Goal: Transaction & Acquisition: Purchase product/service

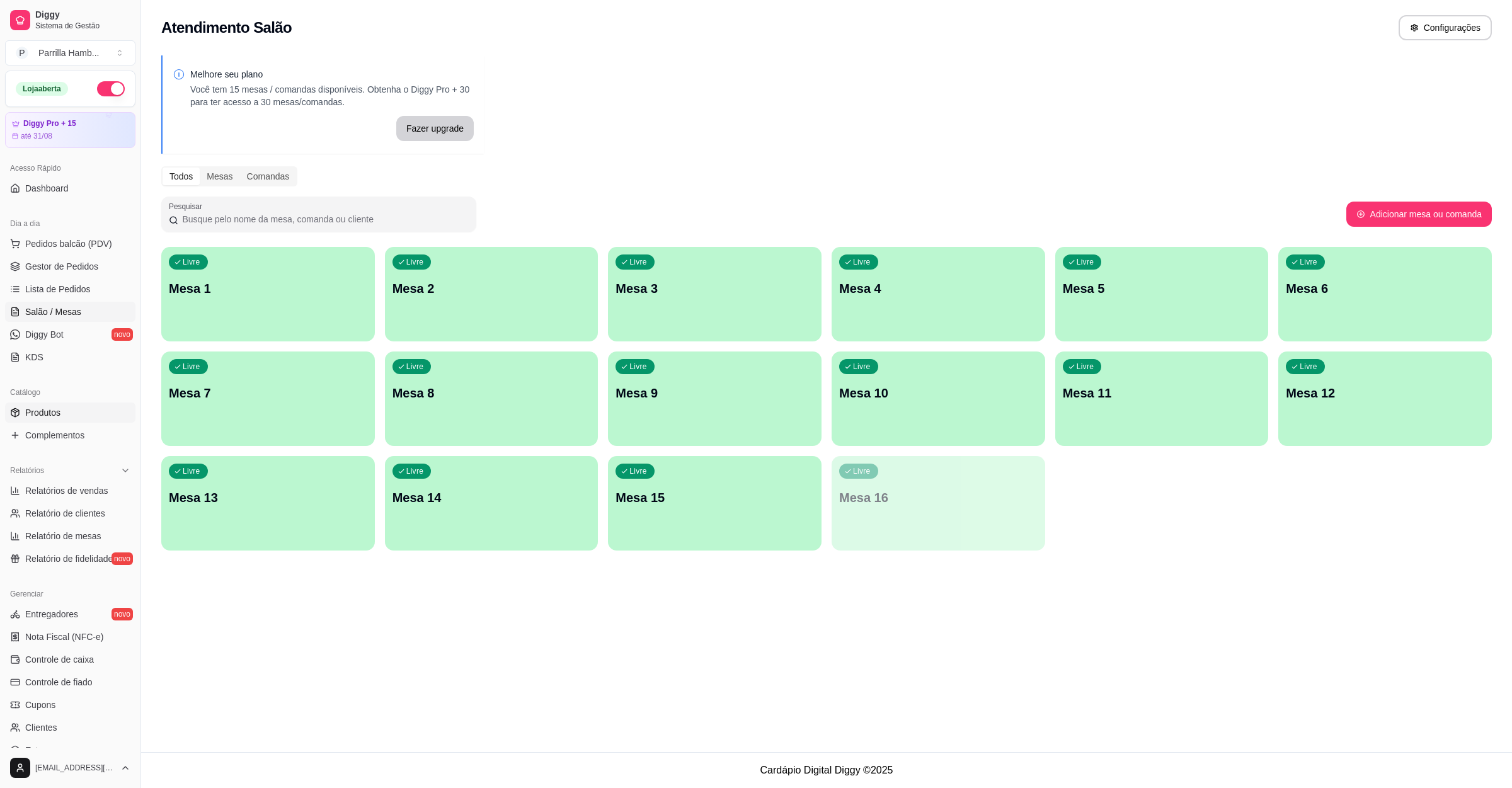
click at [55, 410] on span "Produtos" at bounding box center [43, 413] width 35 height 13
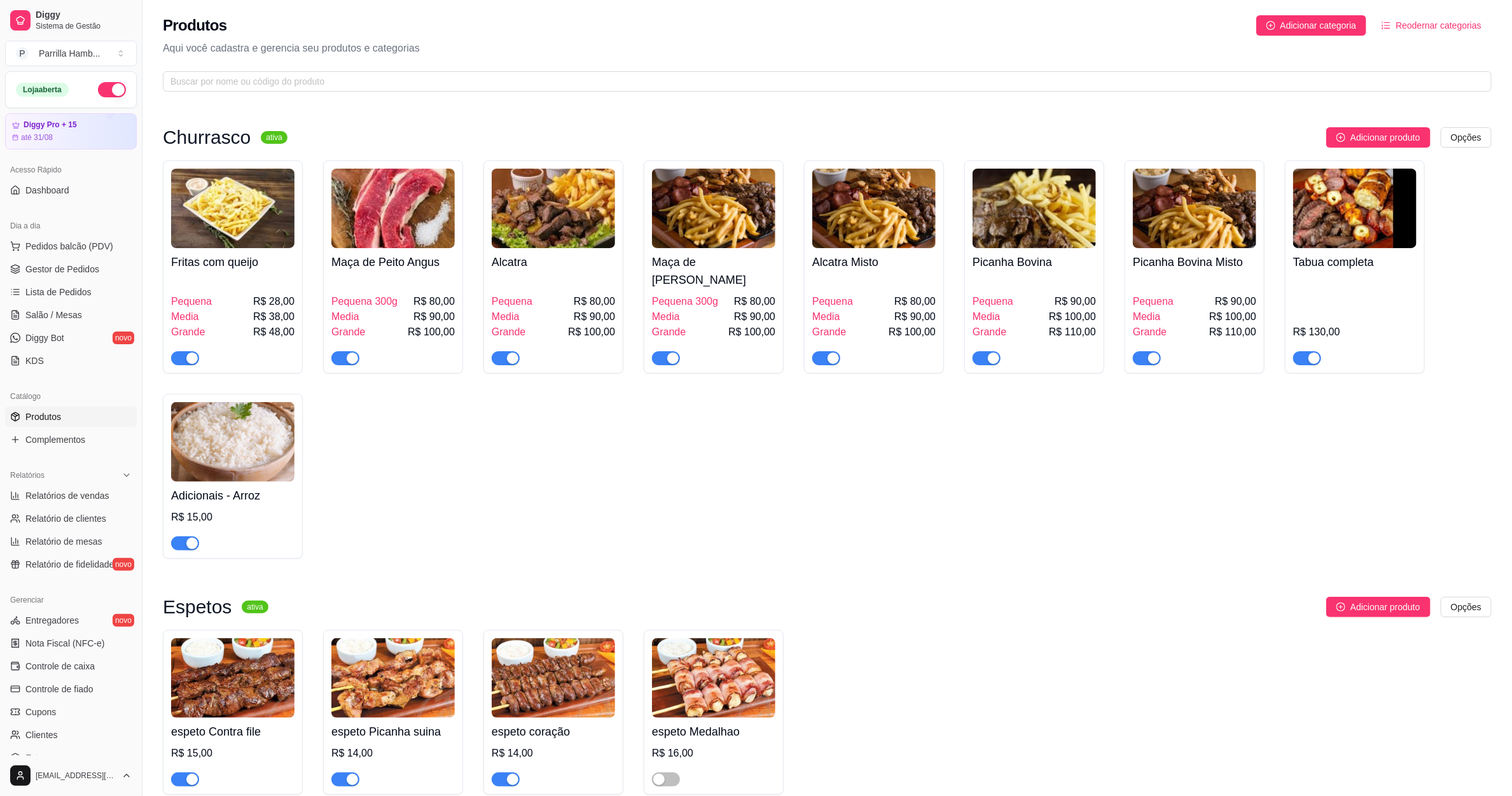
click at [1422, 17] on button "Reodernar categorias" at bounding box center [1431, 26] width 120 height 21
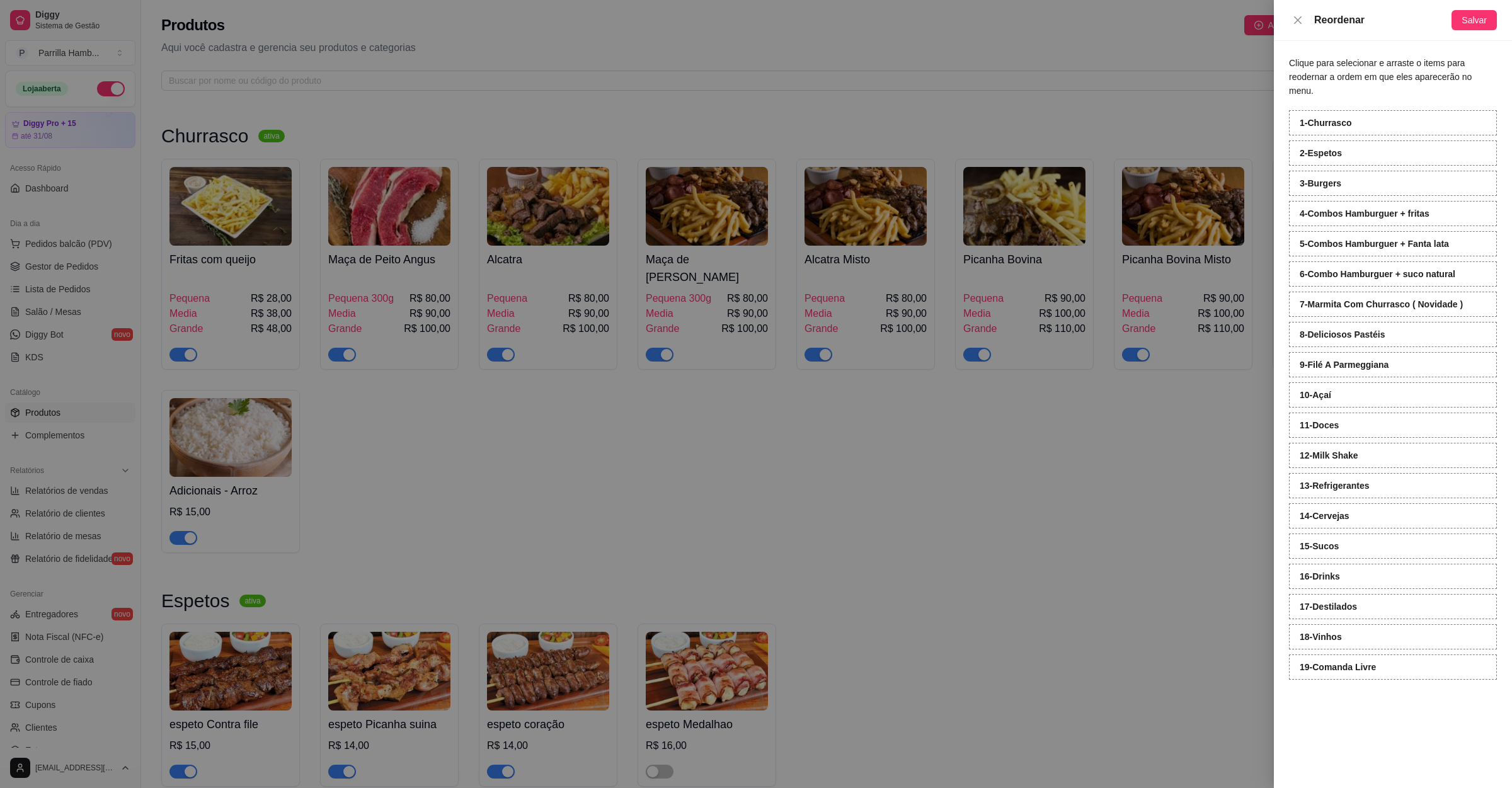
click at [1343, 443] on div "12 - Milk Shake" at bounding box center [1393, 455] width 208 height 25
click at [1473, 22] on span "Salvar" at bounding box center [1475, 20] width 25 height 14
click at [968, 199] on div at bounding box center [756, 394] width 1512 height 788
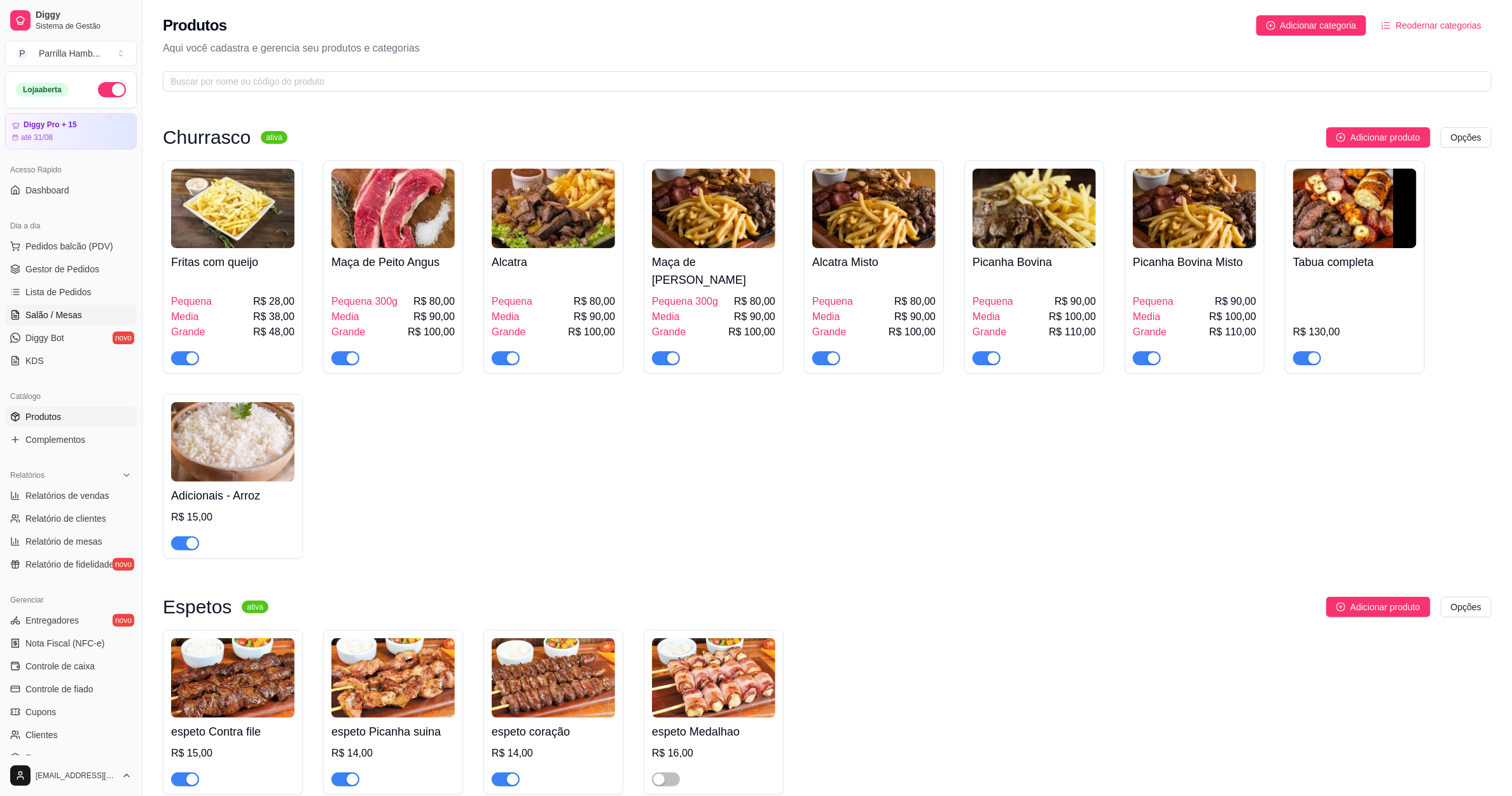
click at [103, 310] on link "Salão / Mesas" at bounding box center [71, 315] width 132 height 21
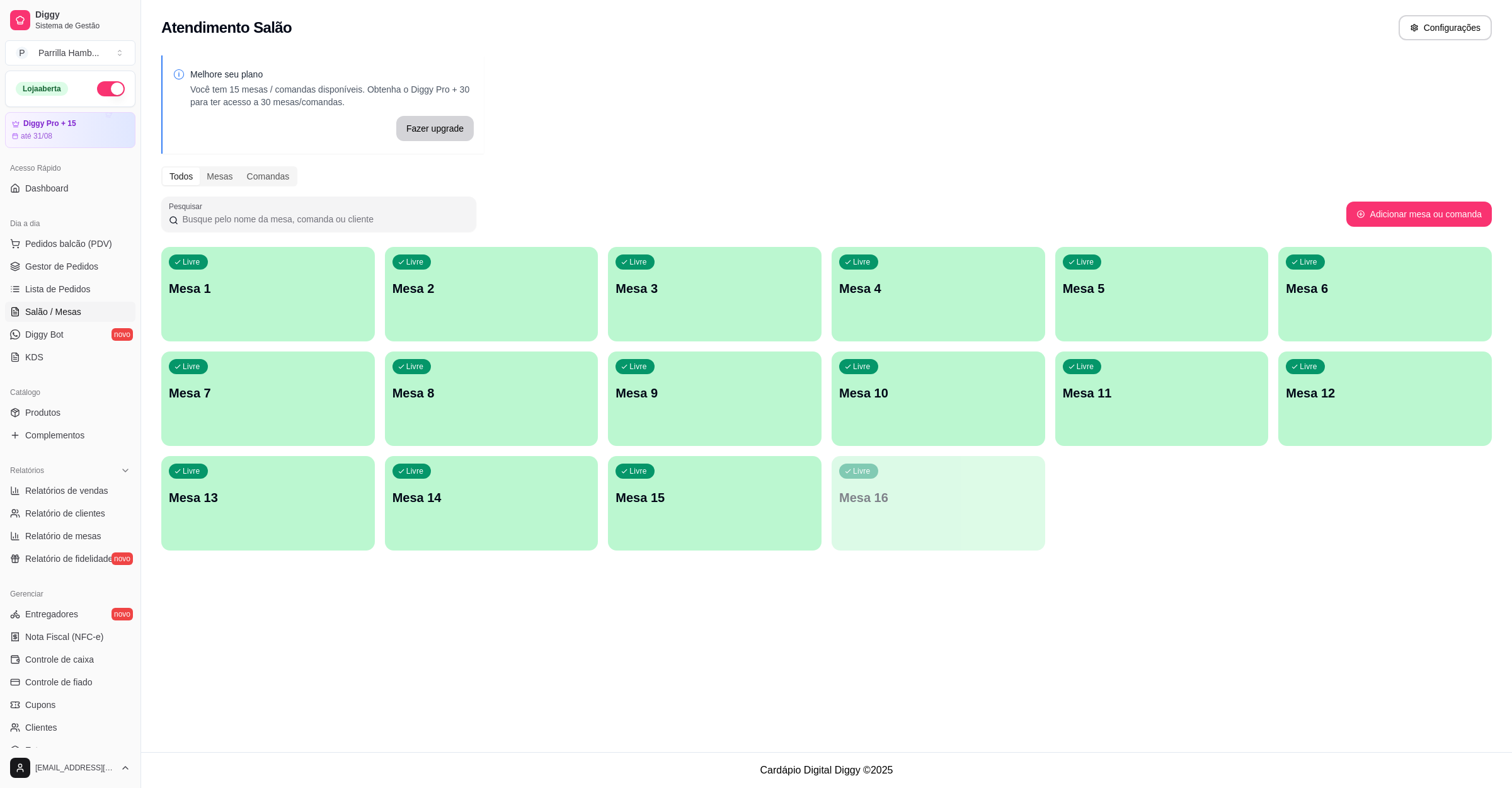
click at [281, 271] on div "Livre Mesa 1" at bounding box center [268, 286] width 213 height 79
click at [571, 493] on p "Mesa 14" at bounding box center [491, 497] width 199 height 18
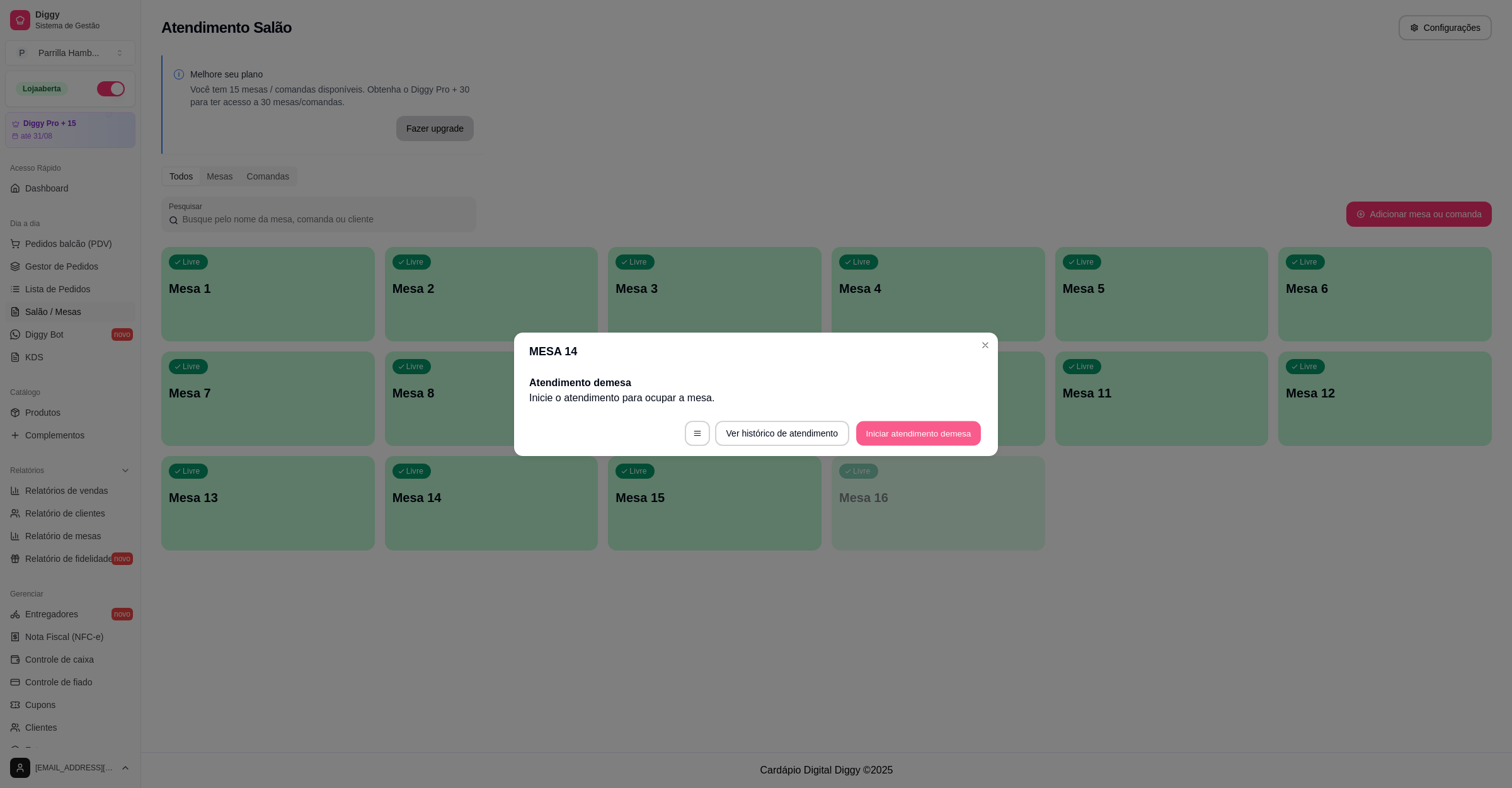
click at [940, 440] on button "Iniciar atendimento de mesa" at bounding box center [919, 433] width 125 height 25
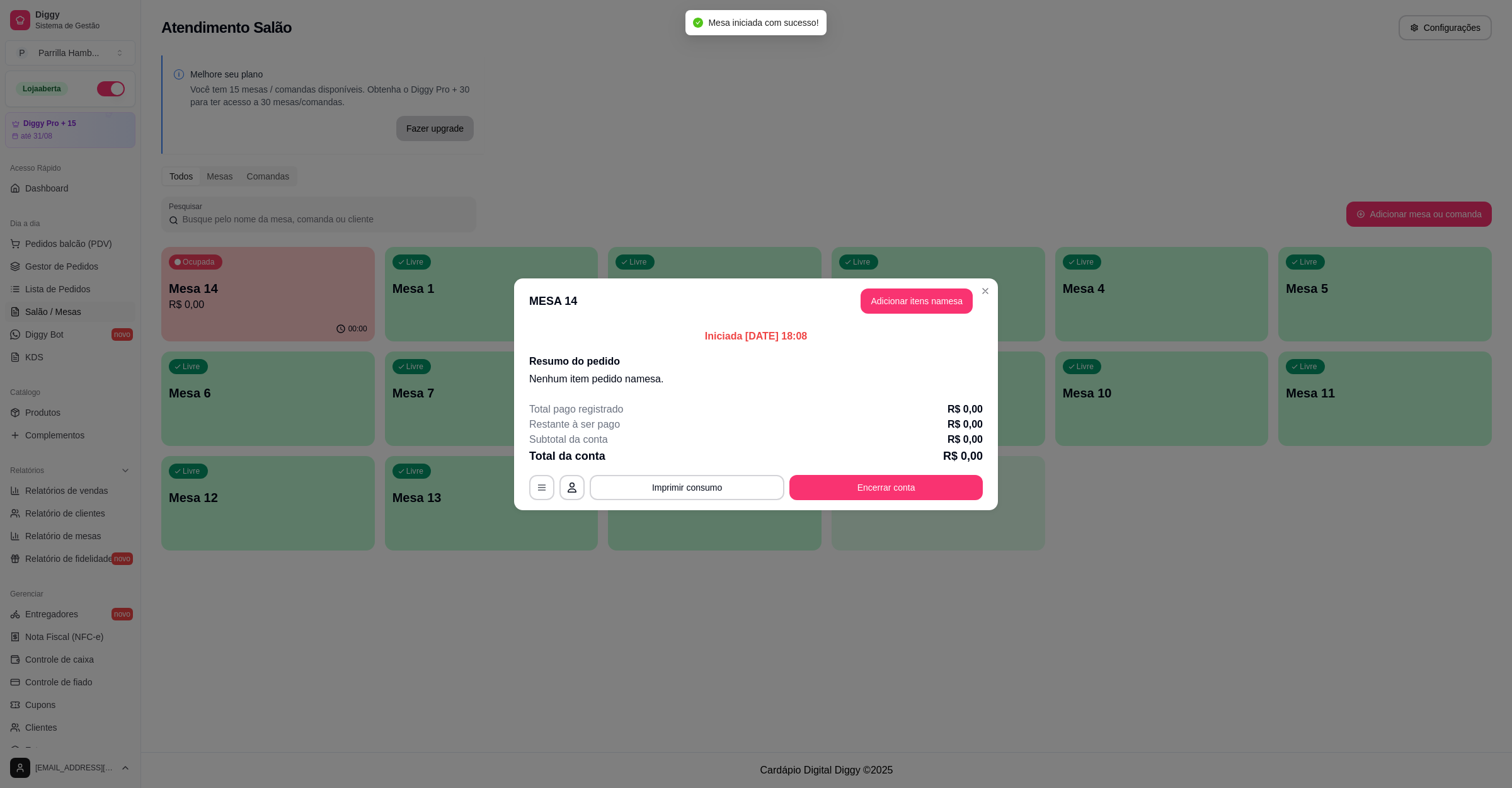
click at [920, 314] on header "MESA 14 Adicionar itens na mesa" at bounding box center [756, 301] width 484 height 46
click at [928, 309] on button "Adicionar itens na mesa" at bounding box center [917, 301] width 112 height 25
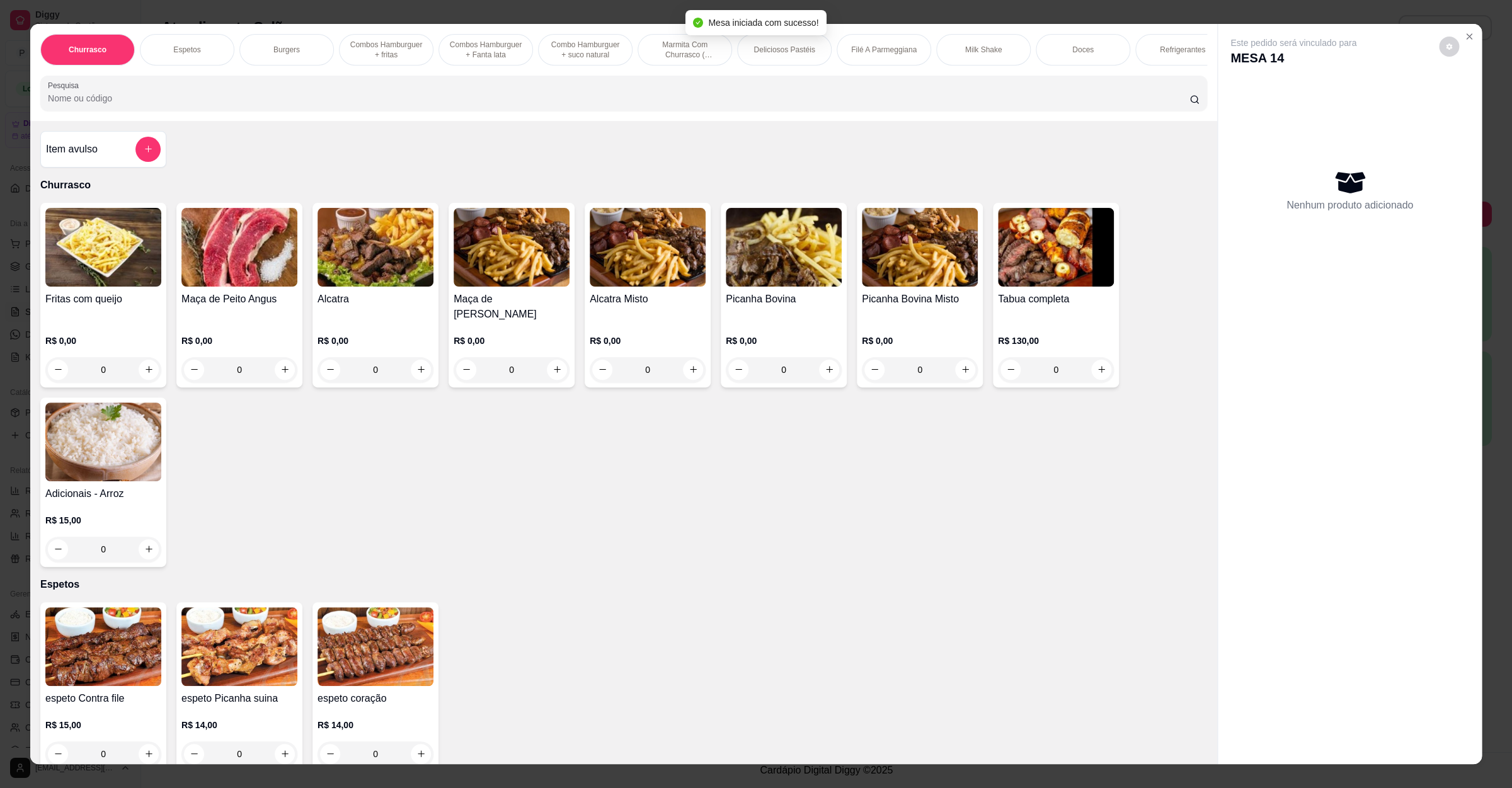
click at [884, 286] on img at bounding box center [920, 246] width 116 height 79
click at [230, 286] on img at bounding box center [239, 247] width 116 height 79
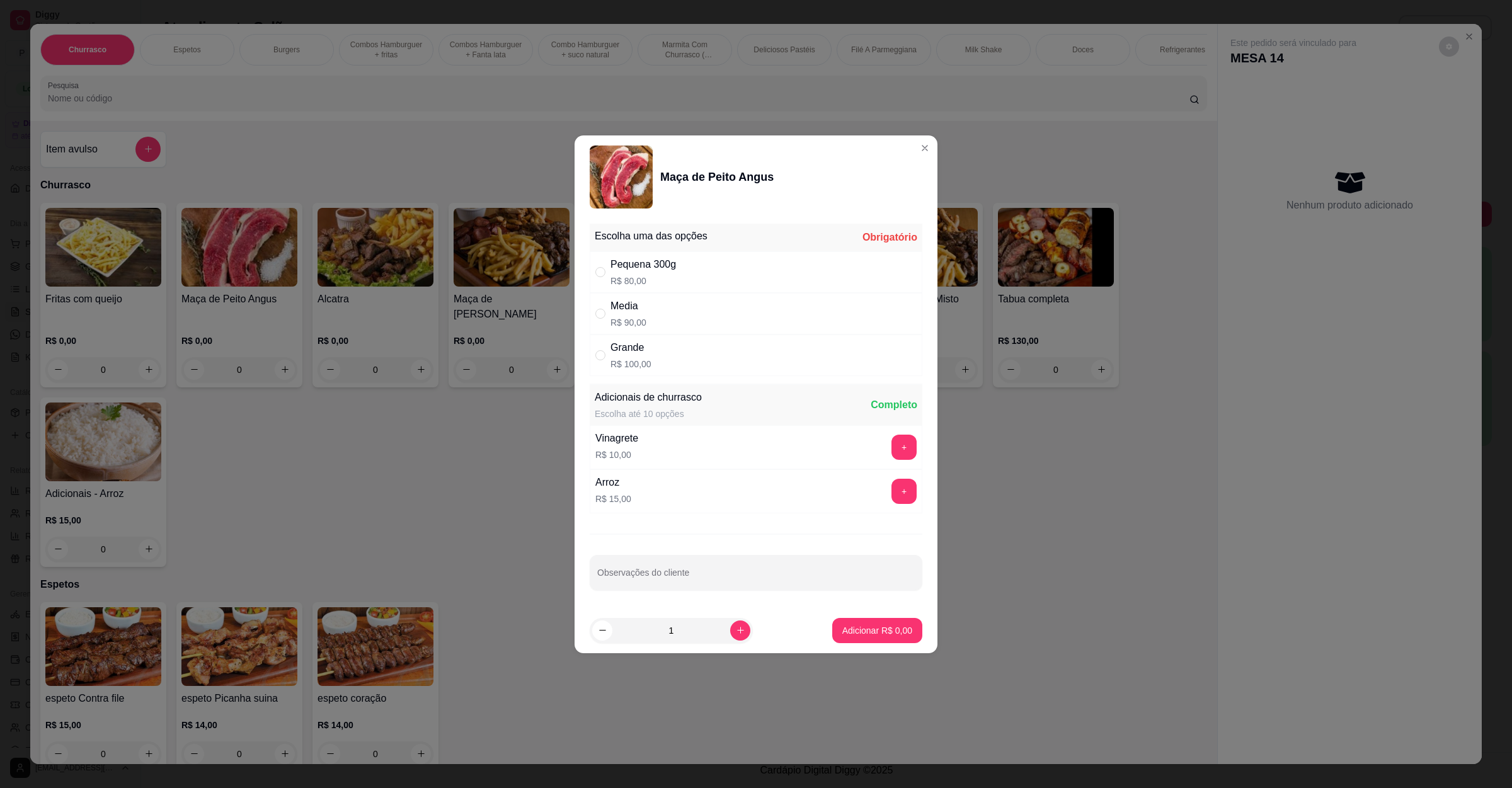
click at [625, 319] on p "R$ 90,00" at bounding box center [628, 323] width 36 height 13
radio input "true"
click at [712, 261] on div "Pequena 300g R$ 80,00" at bounding box center [756, 272] width 333 height 41
radio input "true"
radio input "false"
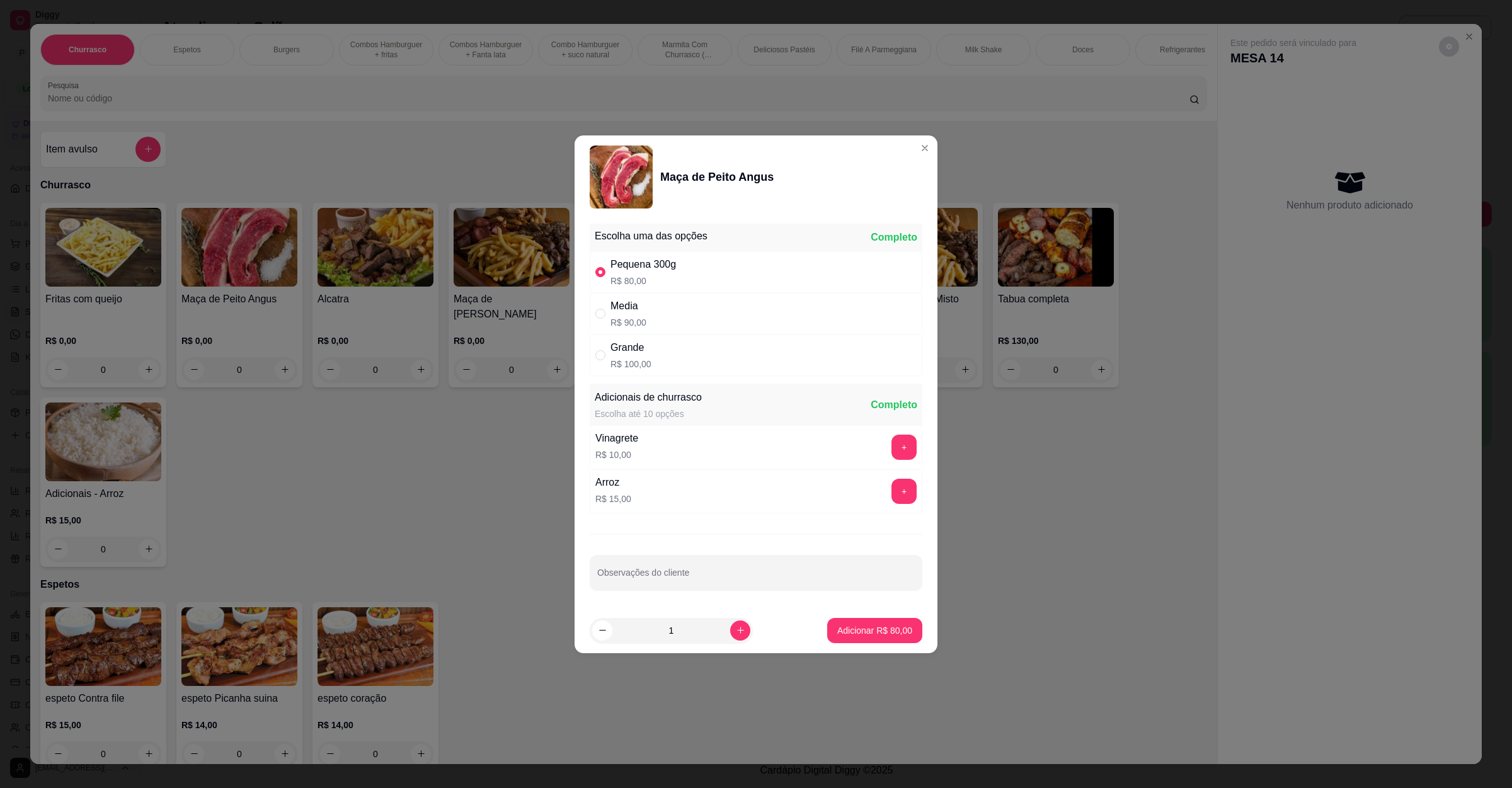
click at [844, 636] on p "Adicionar R$ 80,00" at bounding box center [875, 631] width 75 height 13
type input "1"
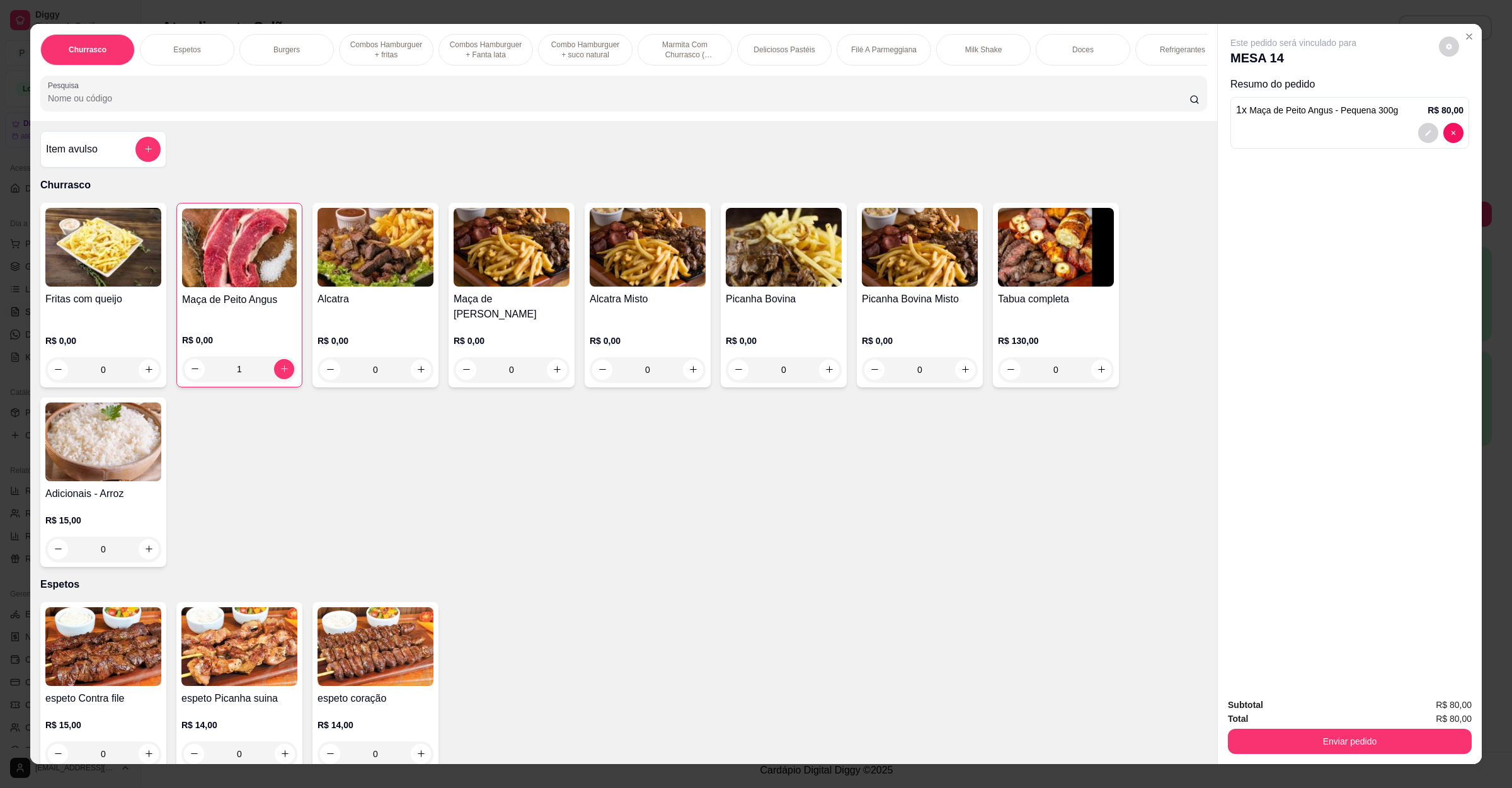
drag, startPoint x: 537, startPoint y: 110, endPoint x: 0, endPoint y: 128, distance: 537.3
click at [0, 128] on div "Churrasco Espetos Burgers Combos Hamburguer + fritas Combos Hamburguer + Fanta …" at bounding box center [756, 394] width 1512 height 788
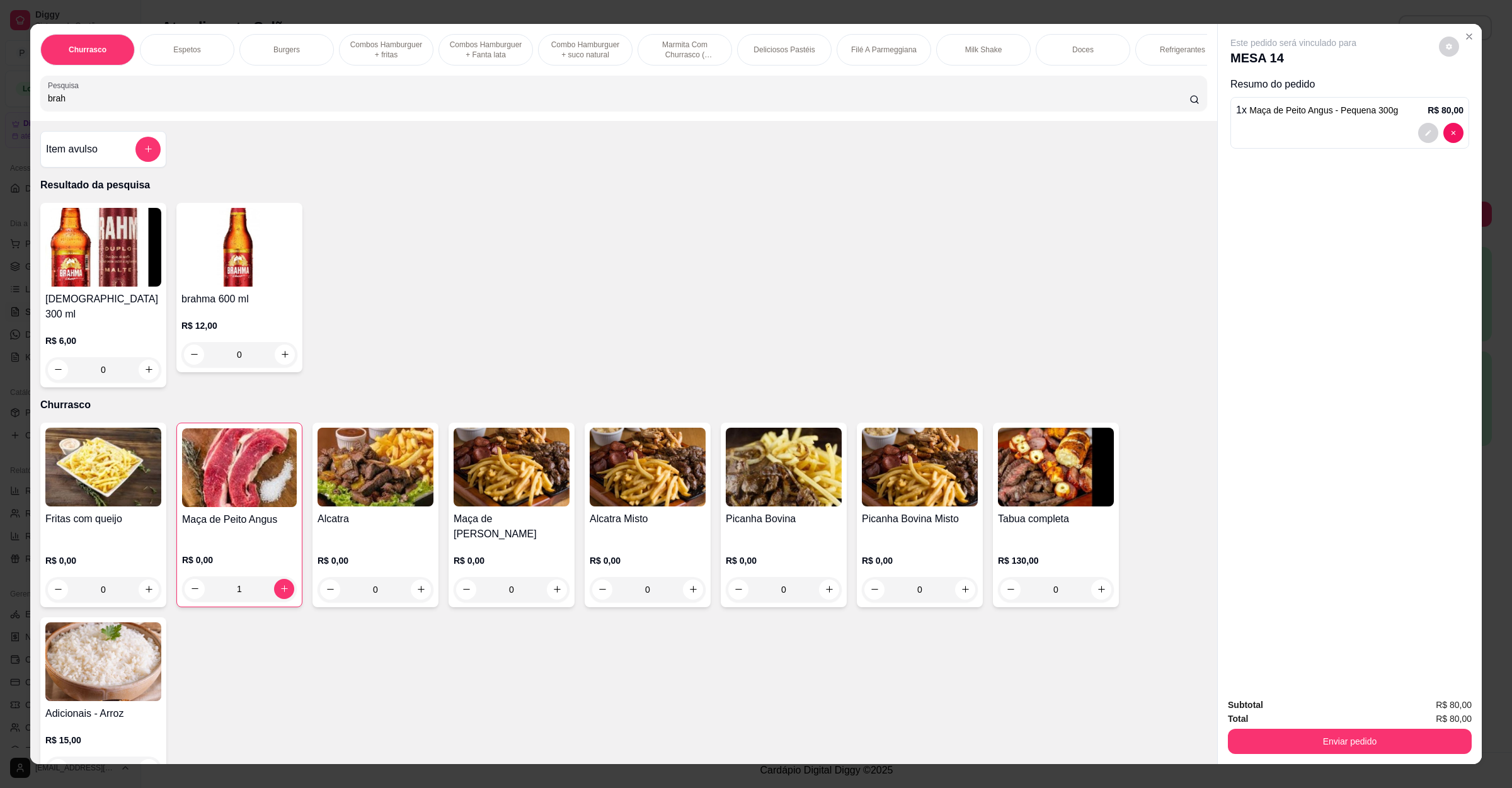
type input "brah"
click at [273, 373] on div "brahma 600 ml R$ 12,00 0" at bounding box center [239, 287] width 126 height 169
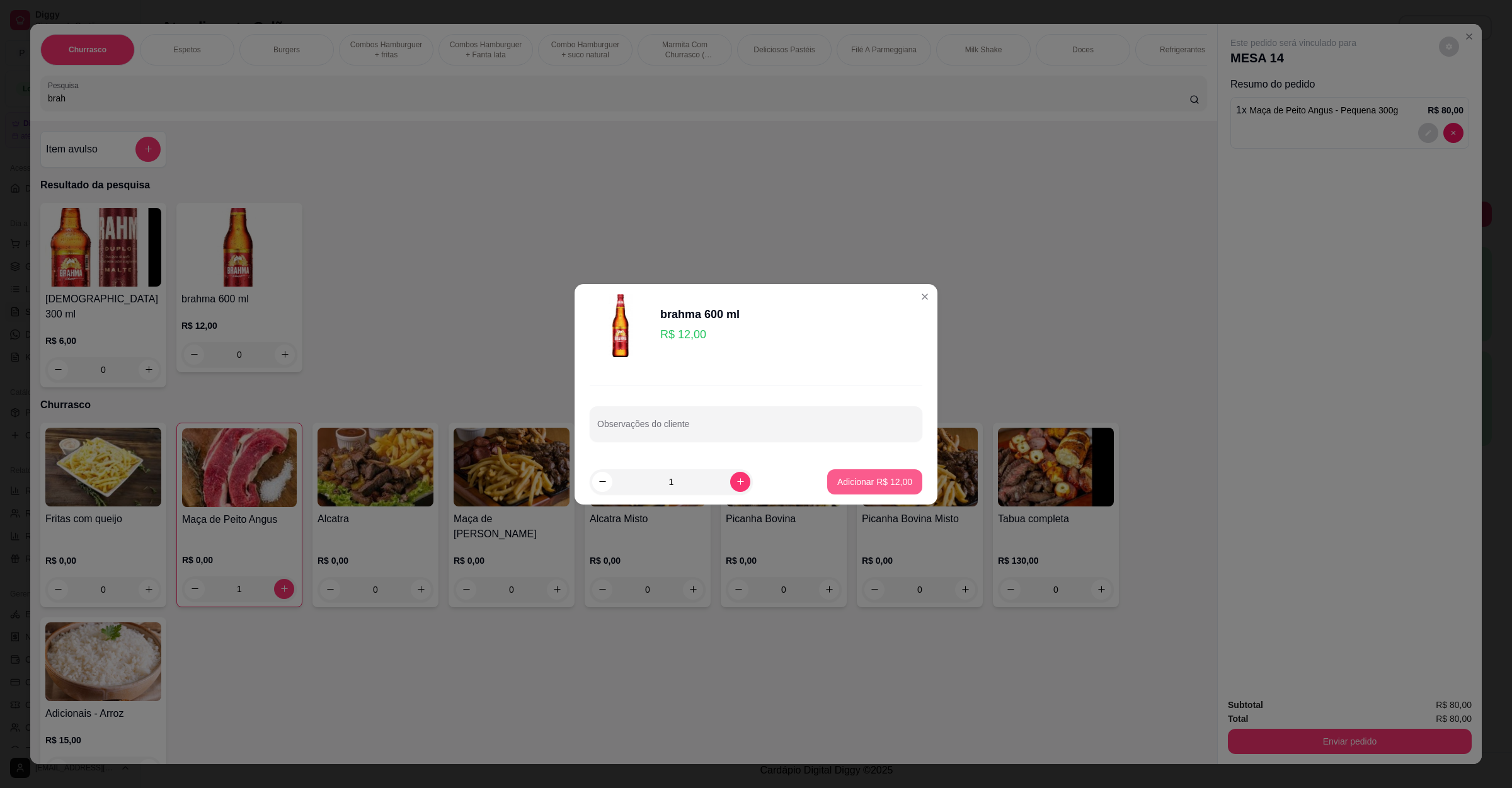
click at [889, 476] on p "Adicionar R$ 12,00" at bounding box center [875, 482] width 75 height 13
type input "1"
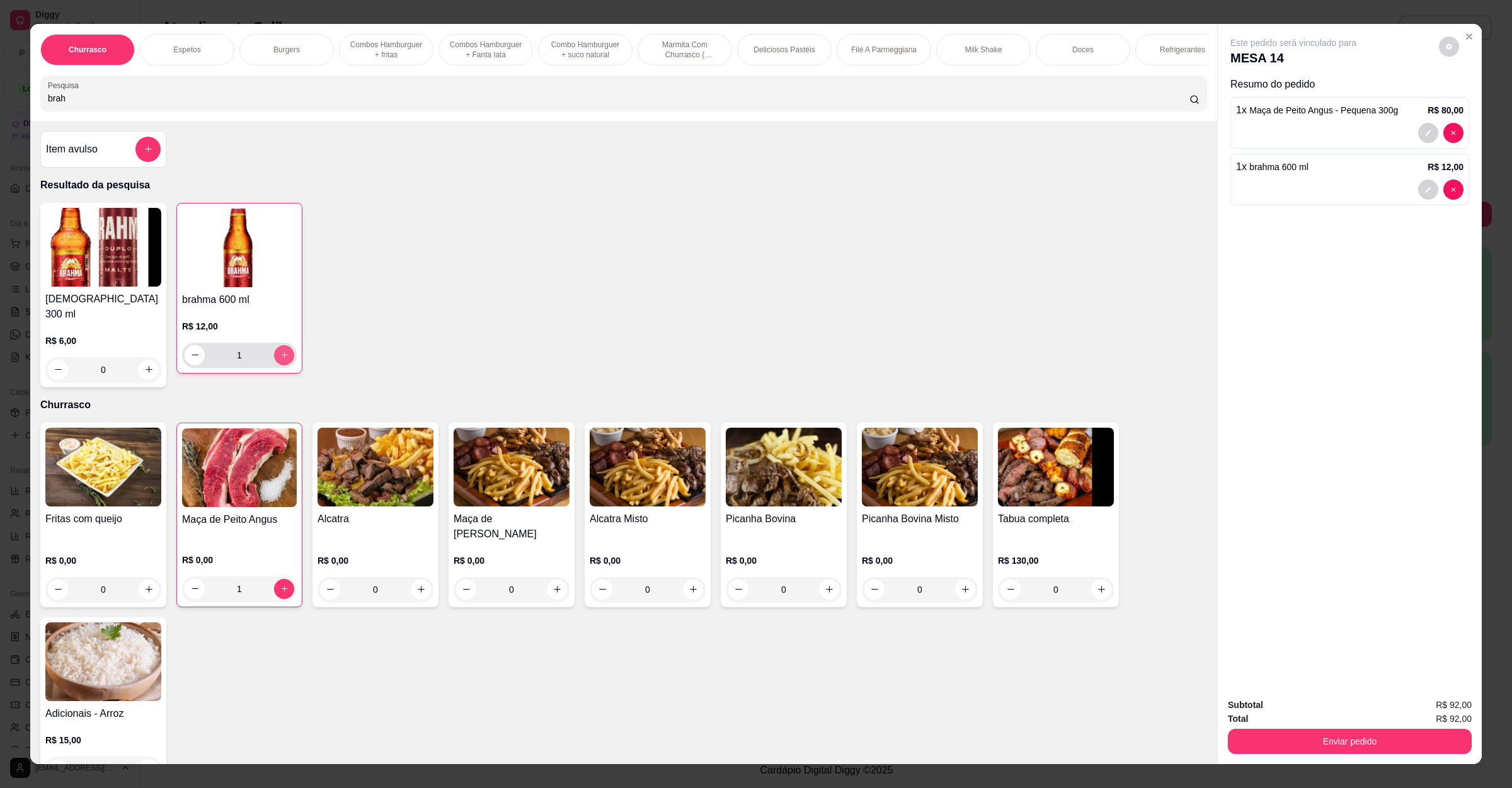
click at [280, 360] on icon "increase-product-quantity" at bounding box center [284, 354] width 9 height 9
type input "2"
click at [1263, 737] on button "Enviar pedido" at bounding box center [1350, 742] width 244 height 25
click at [1273, 713] on button "Não registrar e enviar pedido" at bounding box center [1306, 710] width 127 height 23
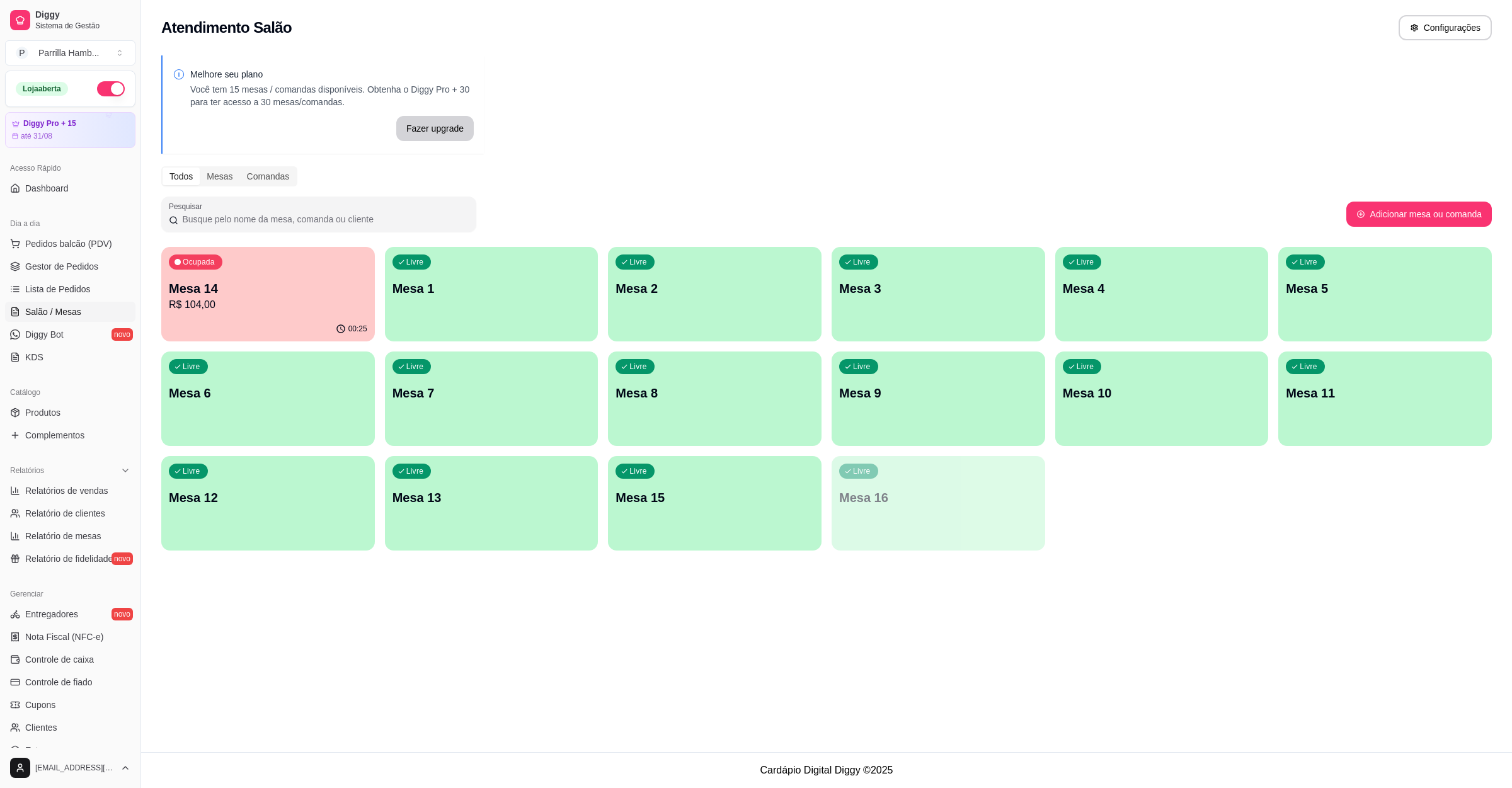
click at [270, 276] on div "Ocupada Mesa 14 R$ 104,00" at bounding box center [268, 282] width 213 height 70
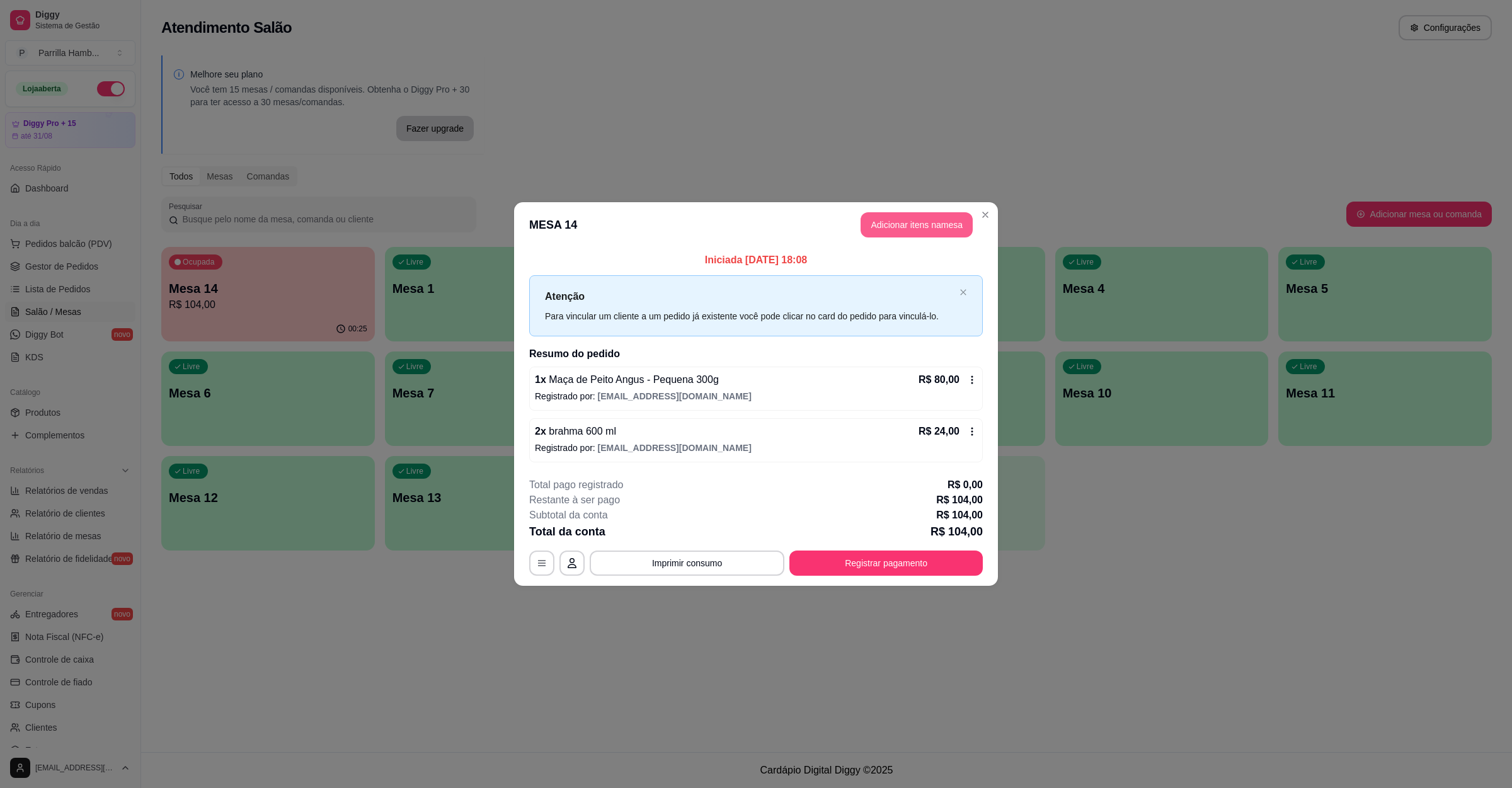
click at [925, 225] on button "Adicionar itens na mesa" at bounding box center [917, 225] width 112 height 25
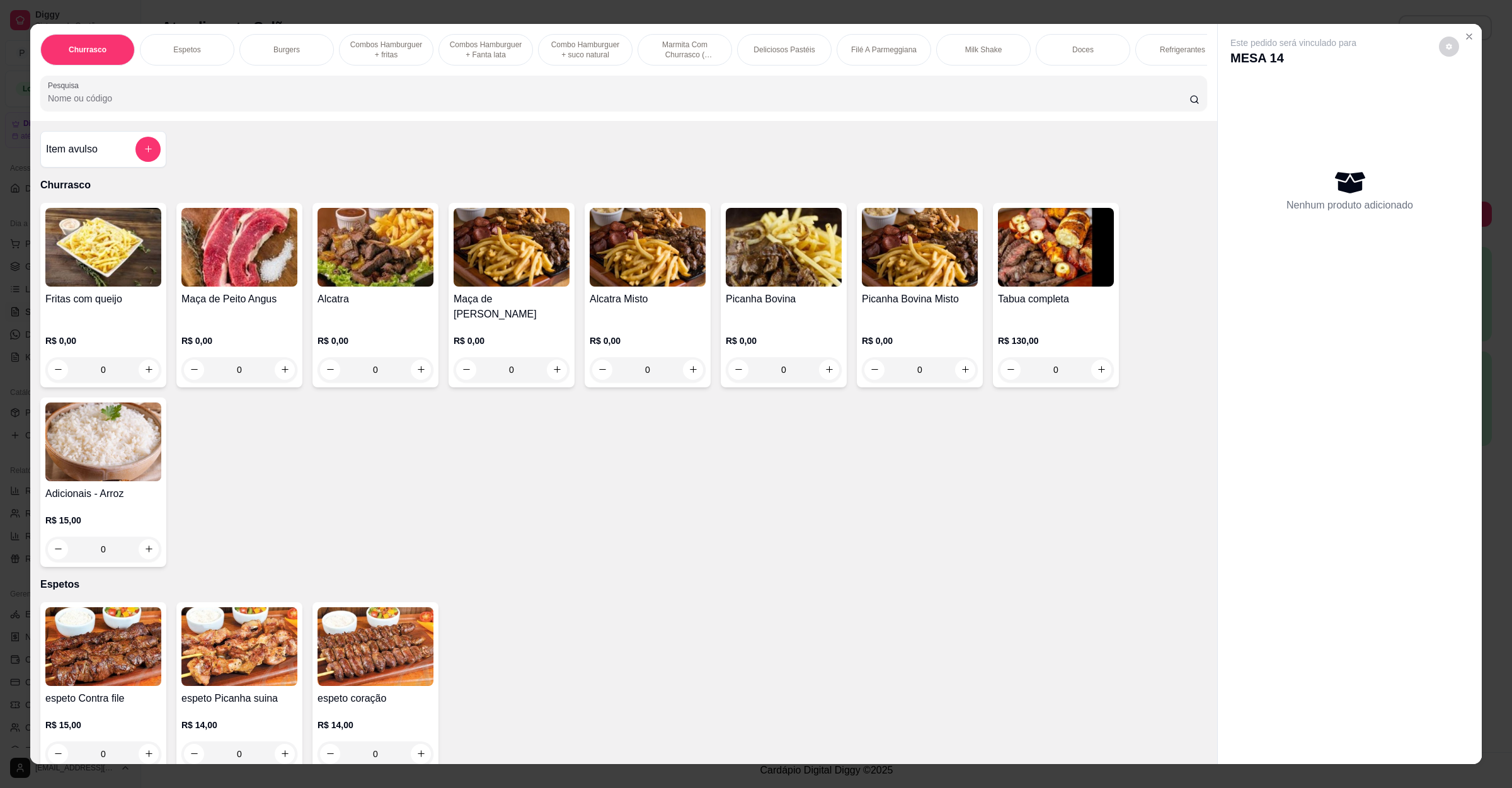
click at [237, 105] on input "Pesquisa" at bounding box center [618, 98] width 1142 height 13
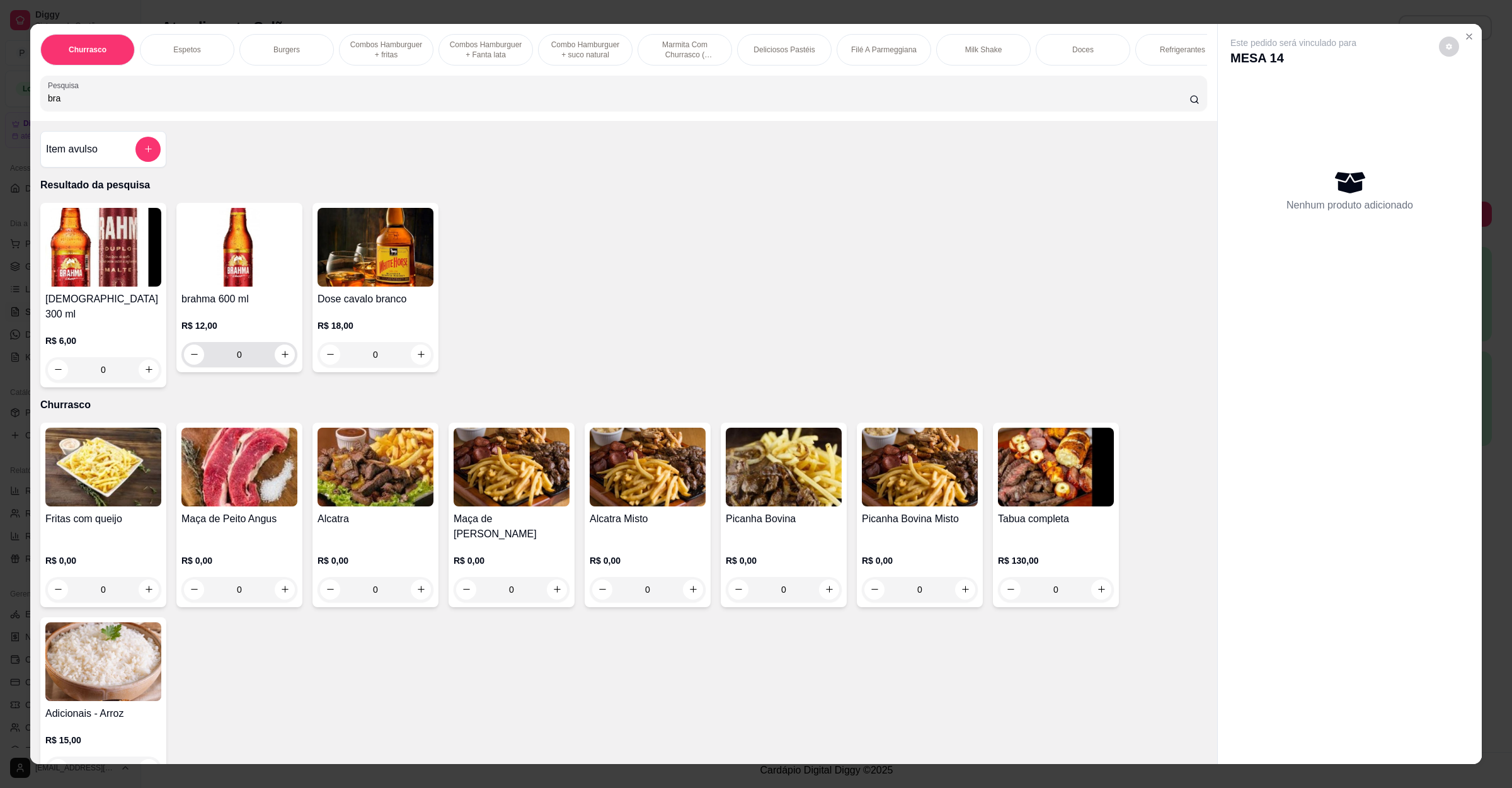
type input "bra"
click at [280, 359] on icon "increase-product-quantity" at bounding box center [284, 354] width 9 height 9
type input "1"
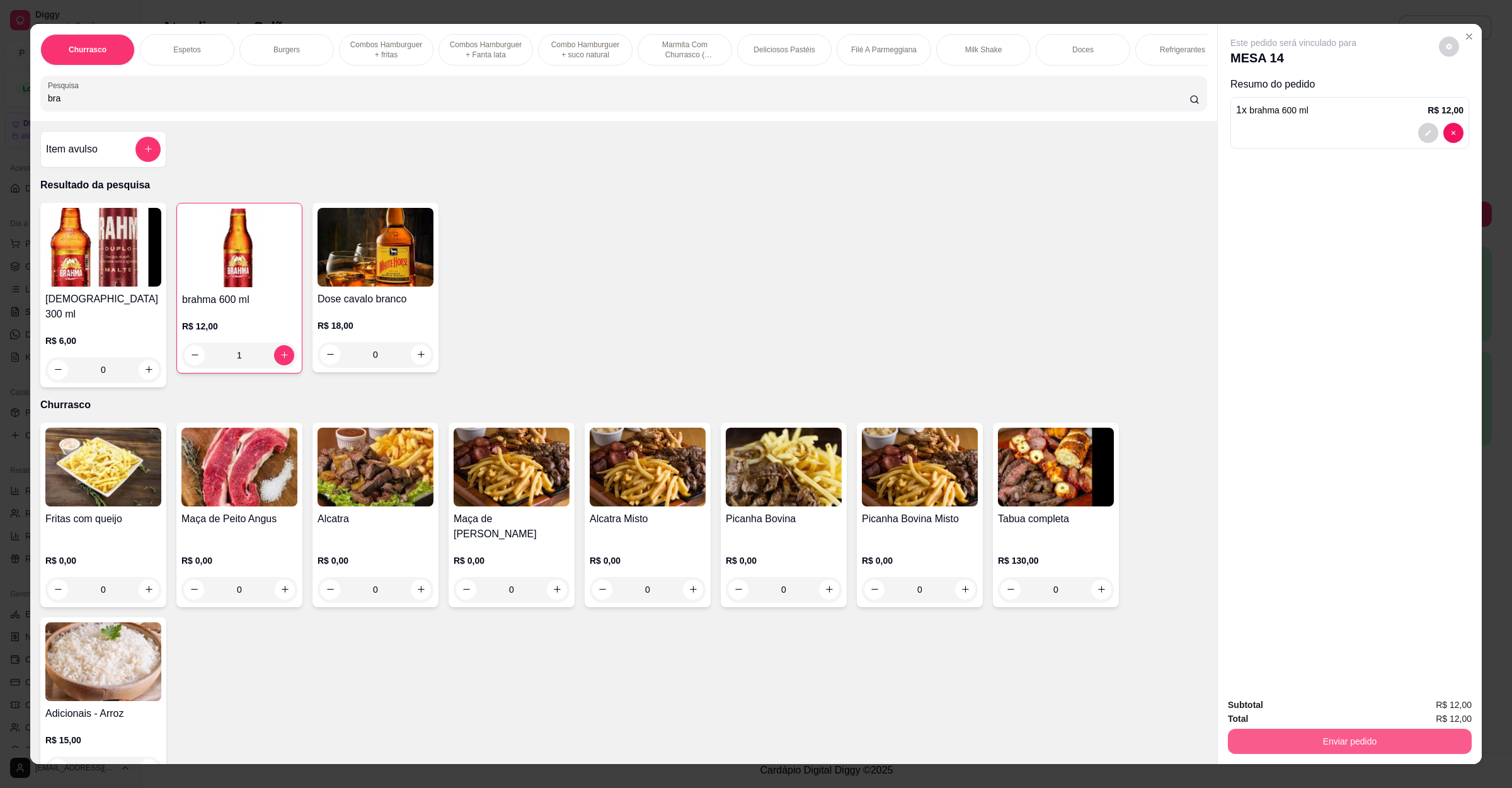
click at [1359, 737] on button "Enviar pedido" at bounding box center [1350, 742] width 244 height 25
click at [1322, 712] on button "Não registrar e enviar pedido" at bounding box center [1306, 711] width 131 height 24
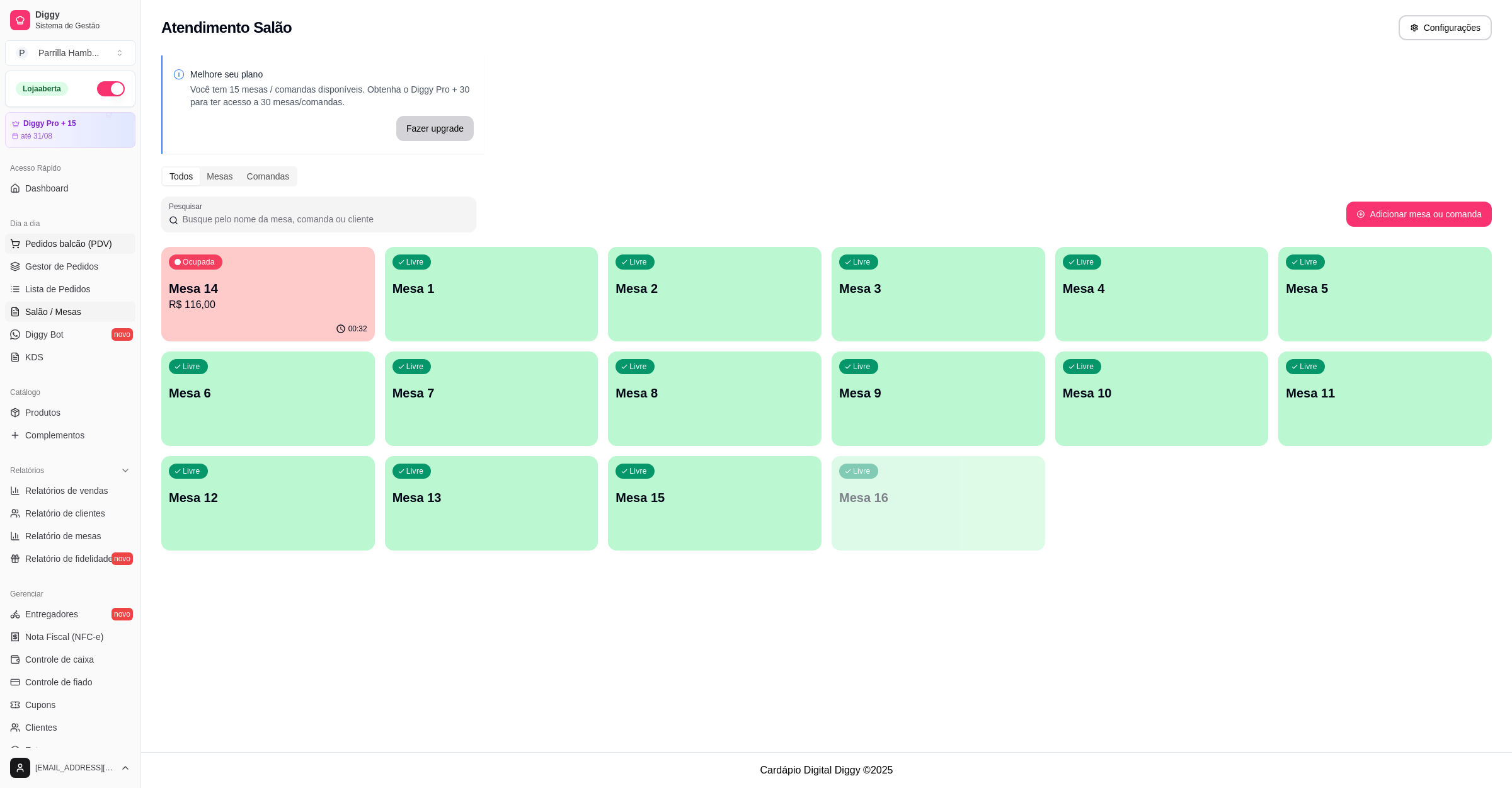
click at [72, 243] on span "Pedidos balcão (PDV)" at bounding box center [69, 243] width 87 height 13
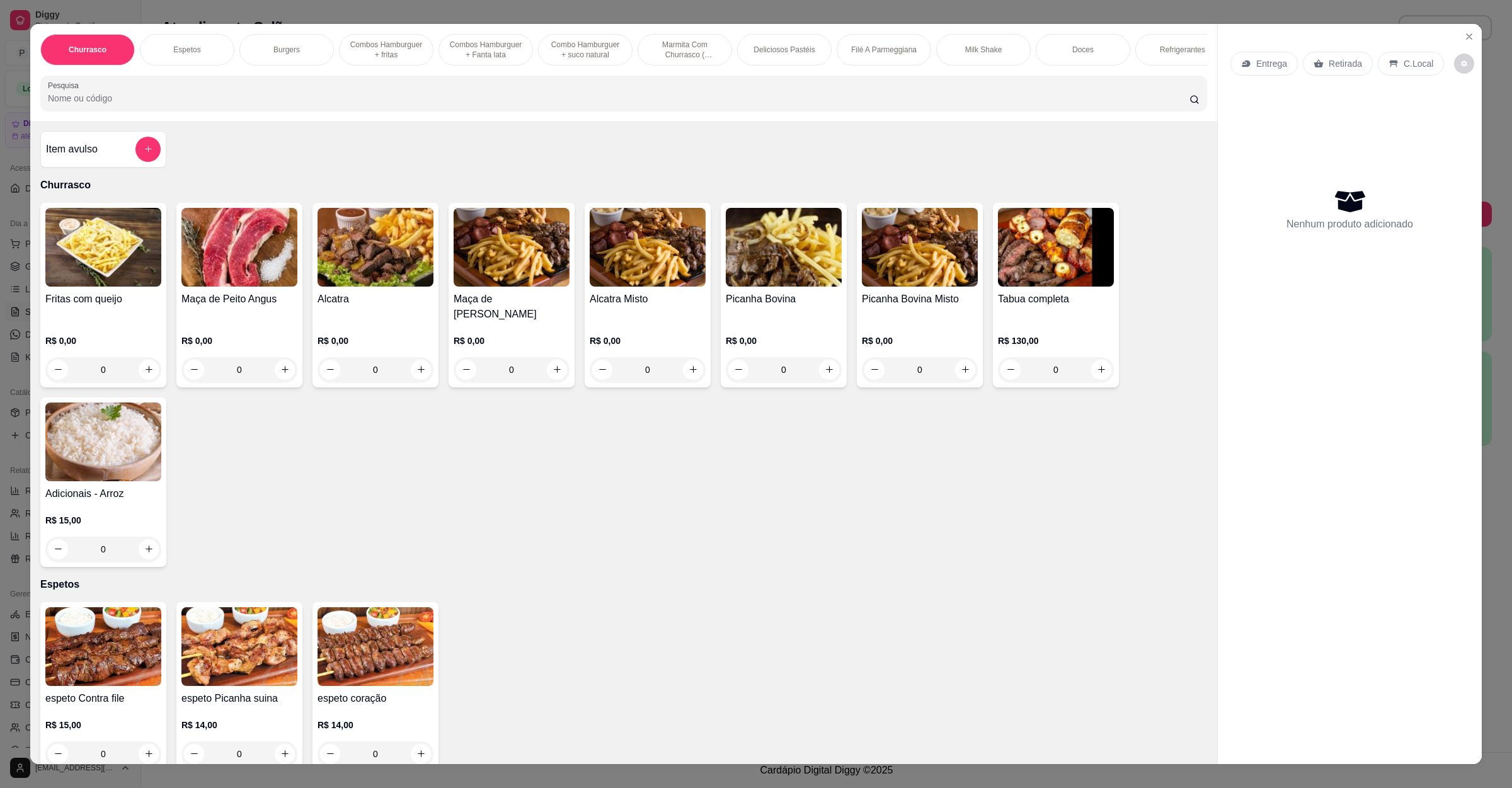
click at [316, 106] on div at bounding box center [623, 93] width 1152 height 25
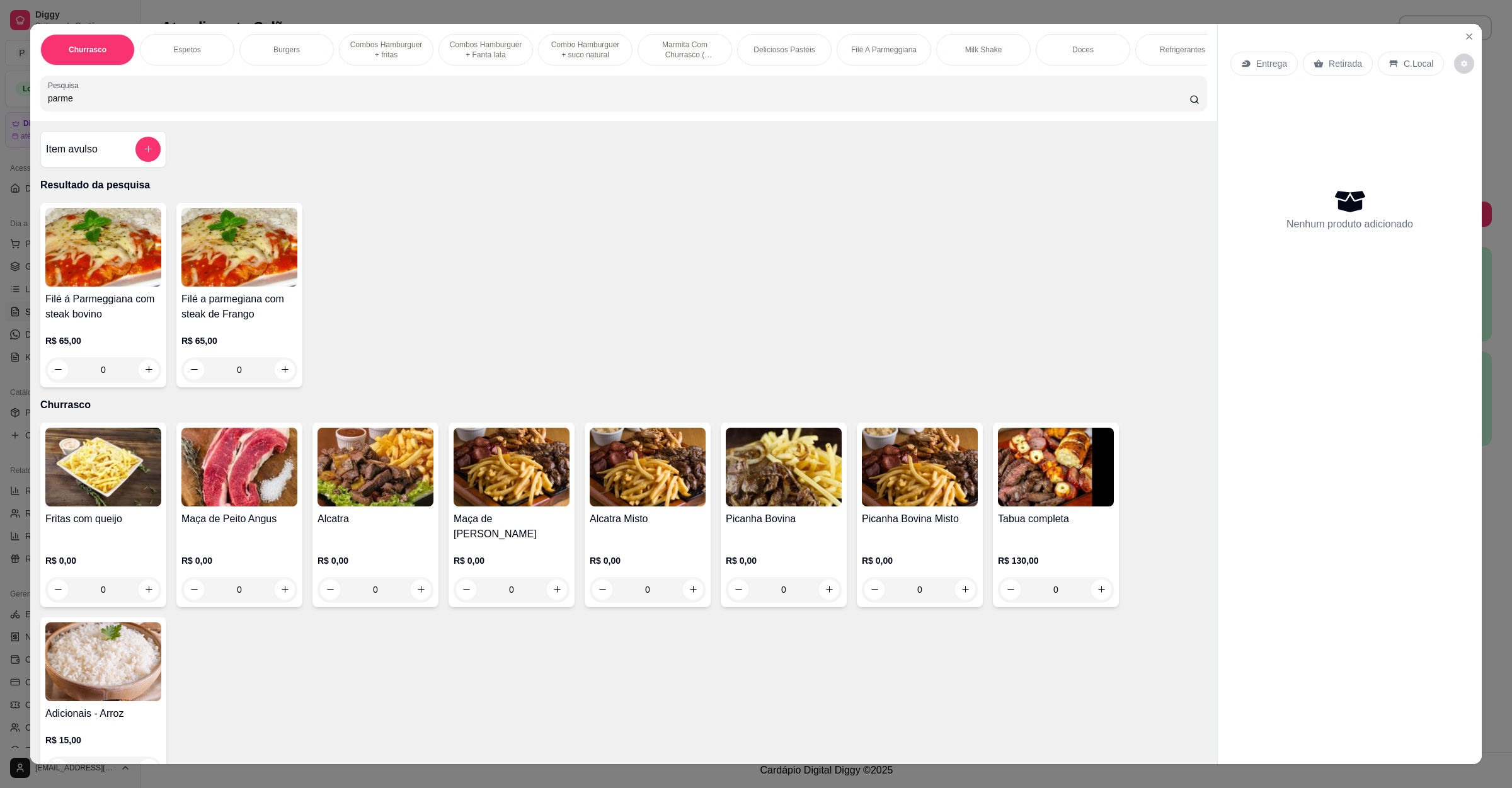
type input "parme"
click at [98, 286] on img at bounding box center [103, 247] width 116 height 79
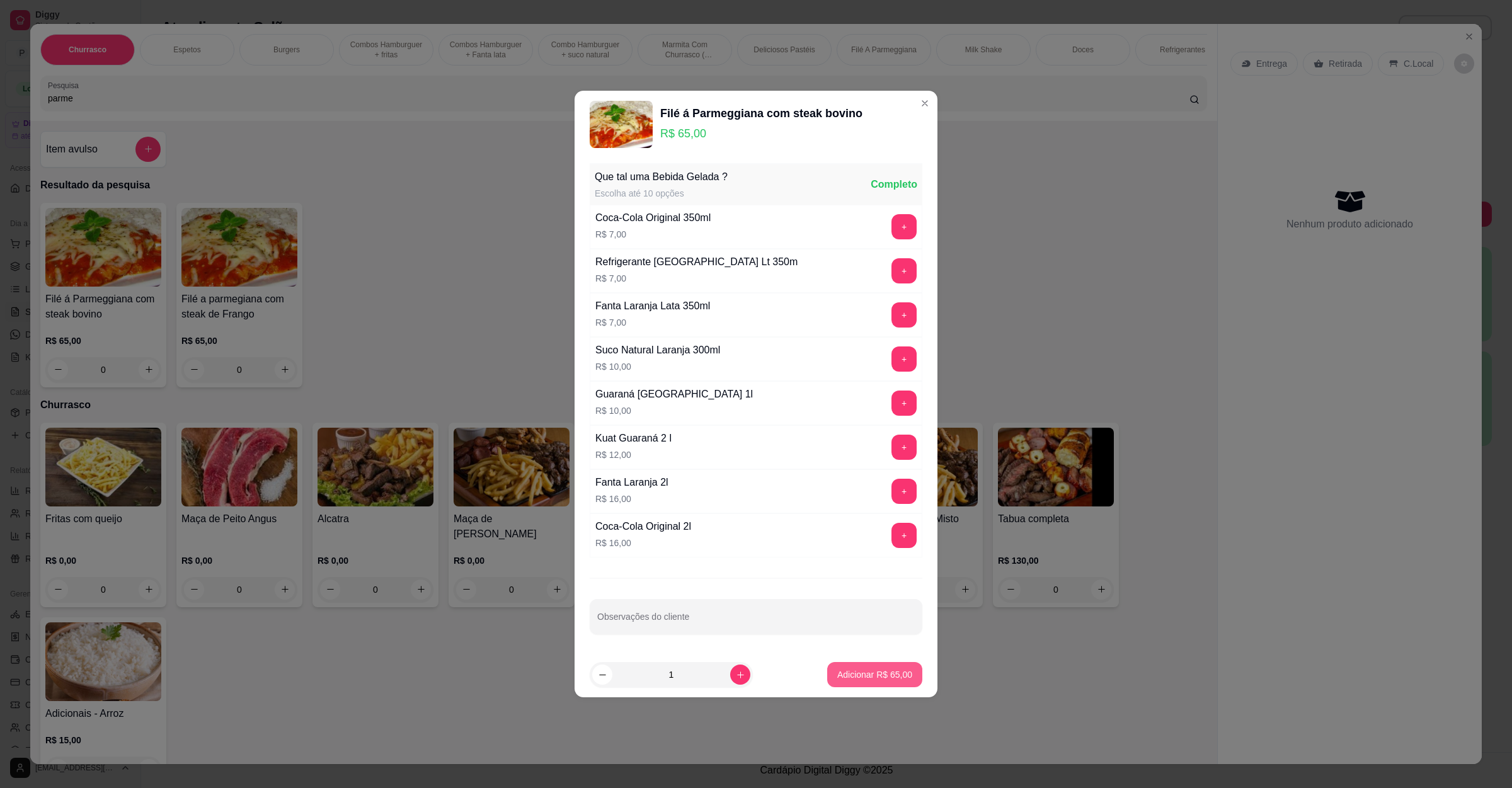
click at [837, 681] on p "Adicionar R$ 65,00" at bounding box center [875, 674] width 75 height 13
type input "1"
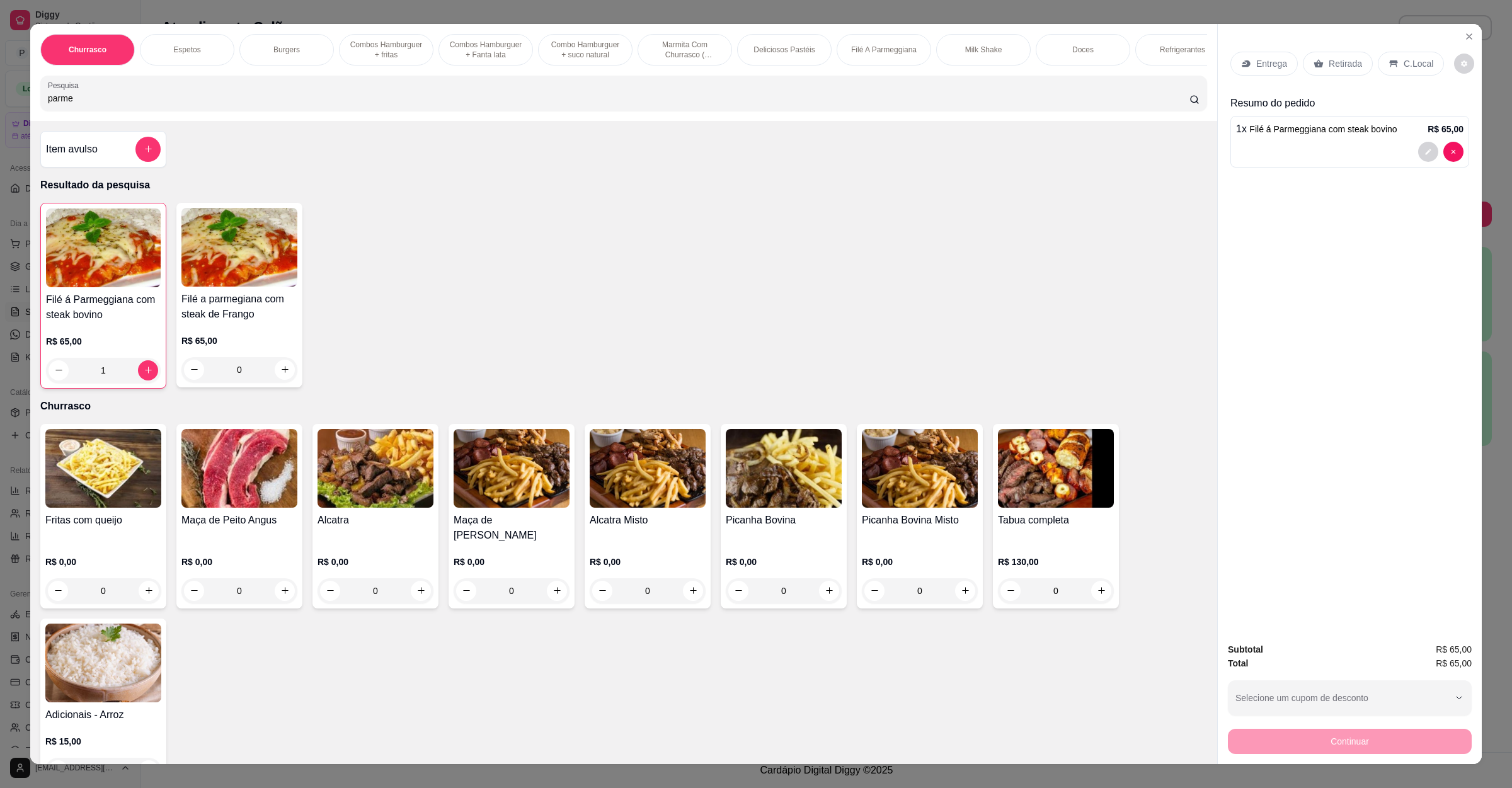
click at [1334, 53] on div "Retirada" at bounding box center [1338, 64] width 70 height 24
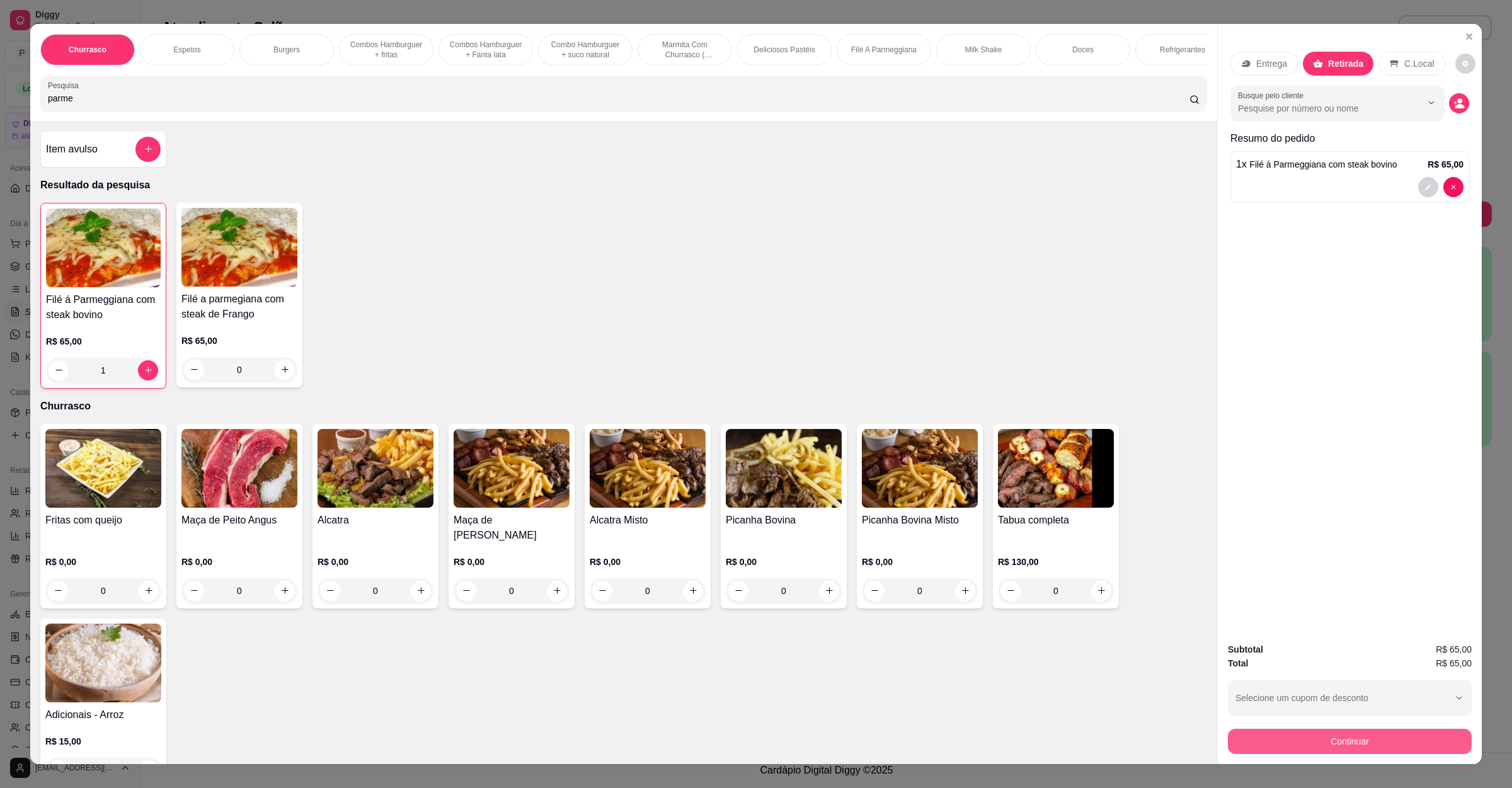
click at [1342, 742] on button "Continuar" at bounding box center [1350, 742] width 244 height 25
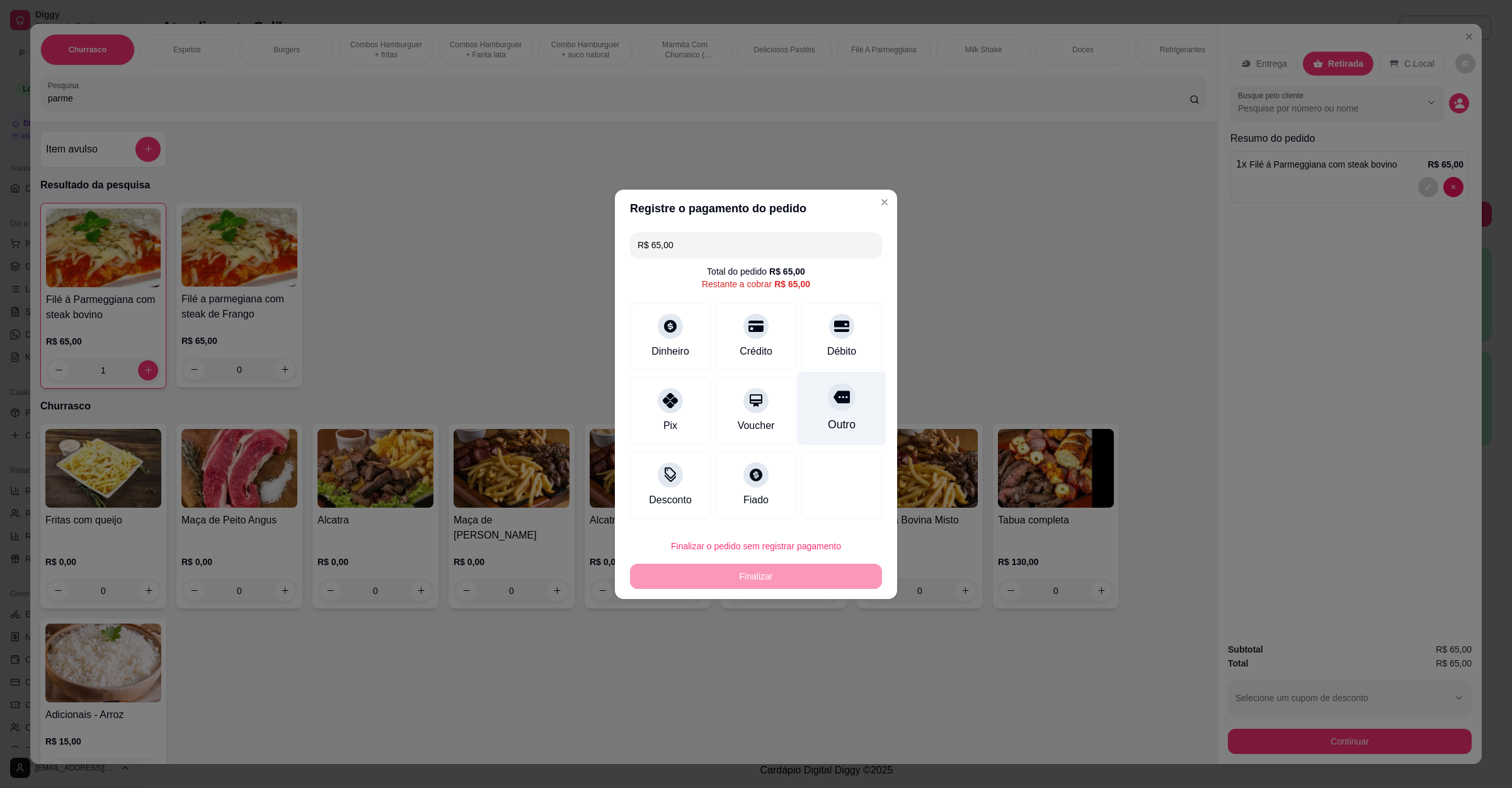
click at [836, 403] on icon at bounding box center [842, 397] width 16 height 13
type input "R$ 0,00"
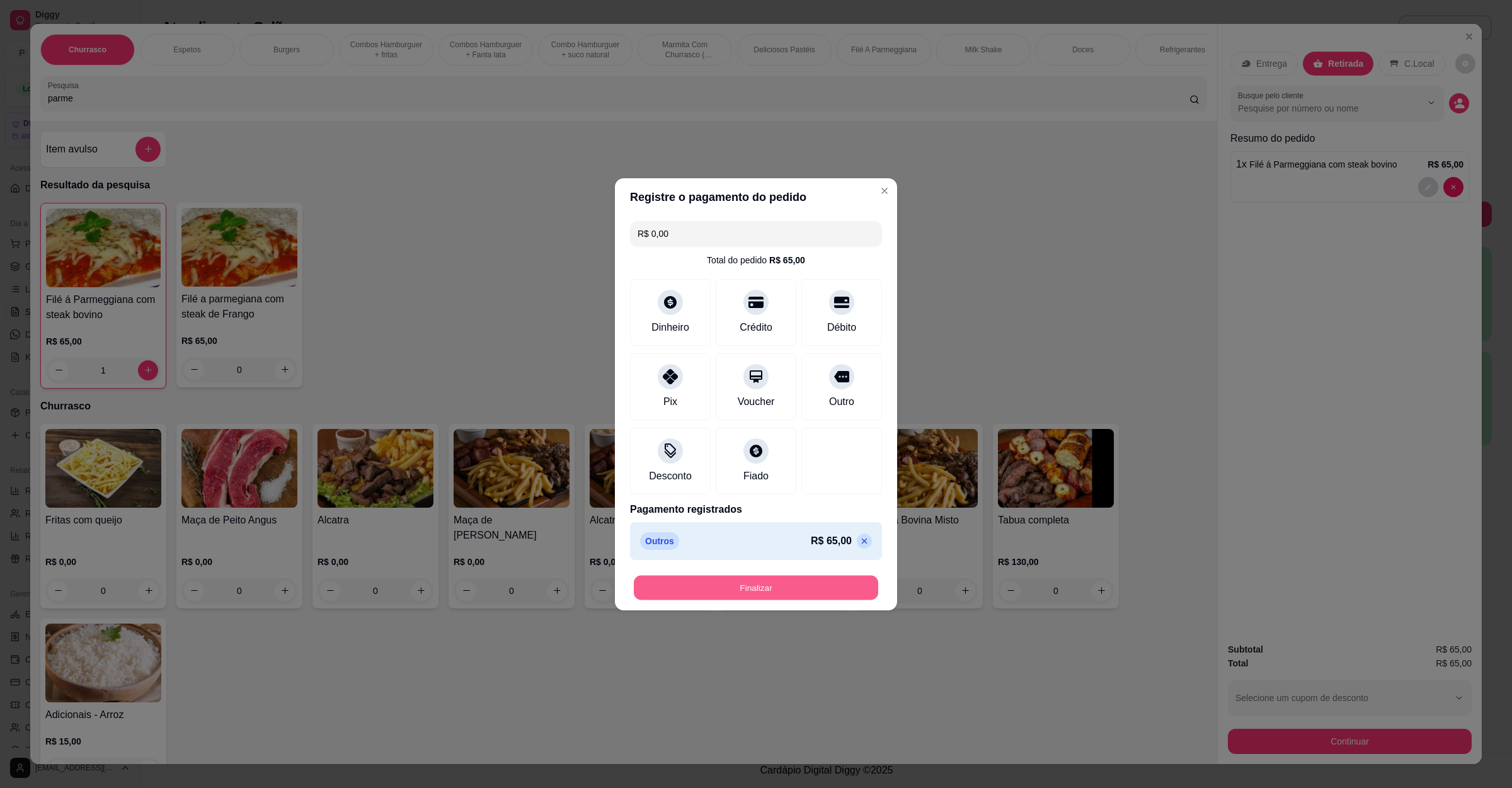
click at [767, 588] on button "Finalizar" at bounding box center [756, 587] width 244 height 25
type input "0"
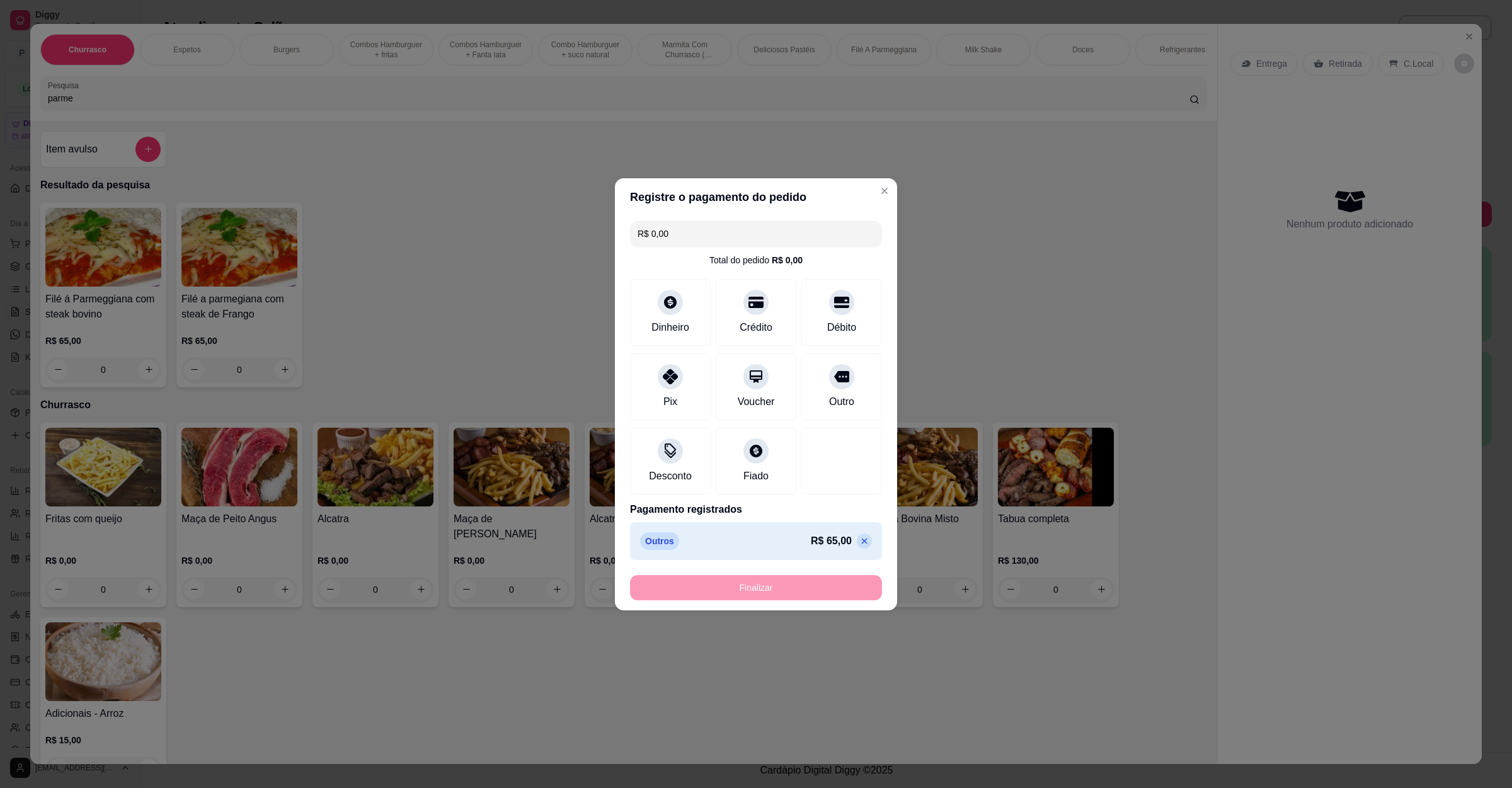
type input "-R$ 65,00"
